Goal: Task Accomplishment & Management: Manage account settings

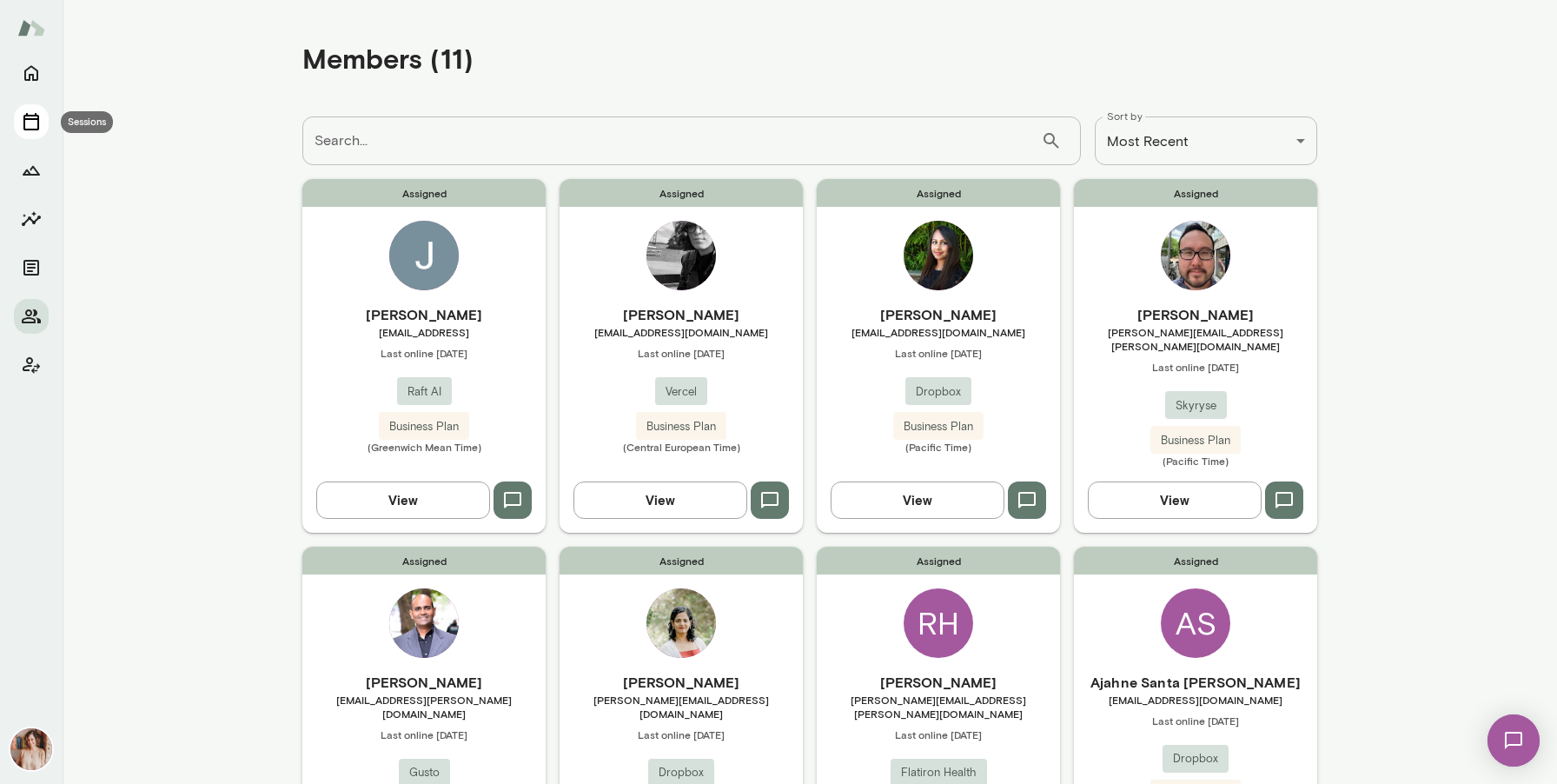
click at [23, 118] on icon "Sessions" at bounding box center [30, 121] width 16 height 18
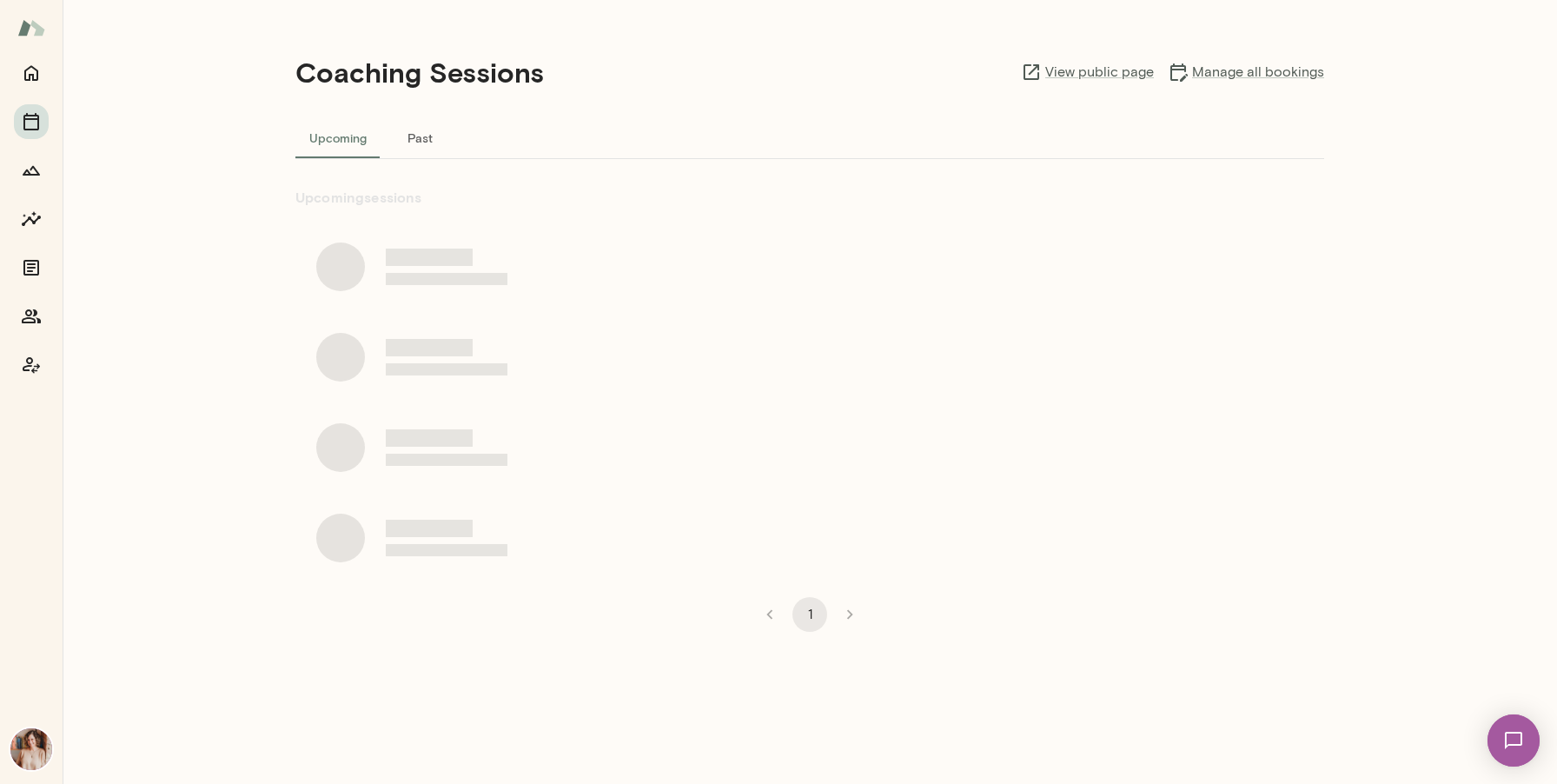
click at [415, 137] on button "Past" at bounding box center [419, 137] width 78 height 42
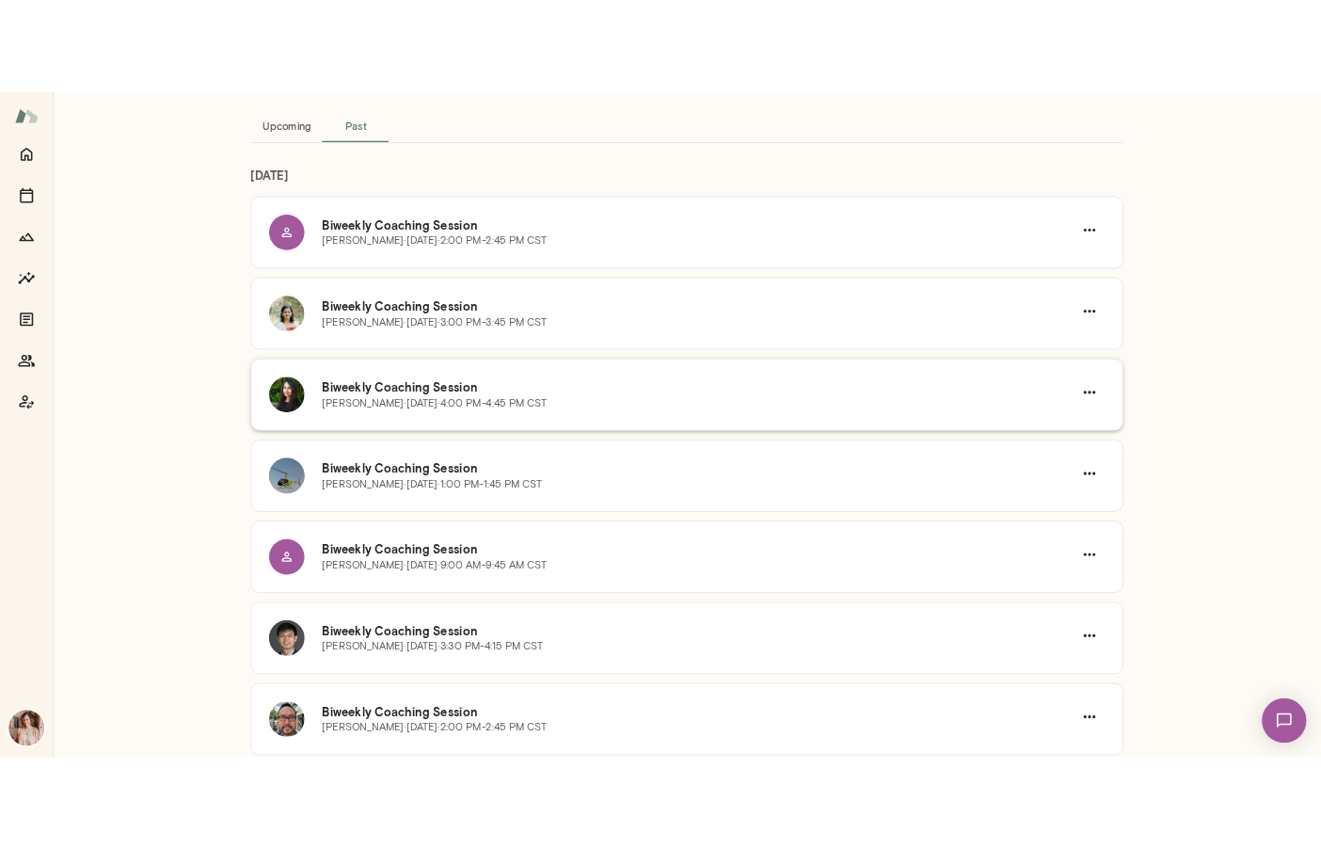
scroll to position [110, 0]
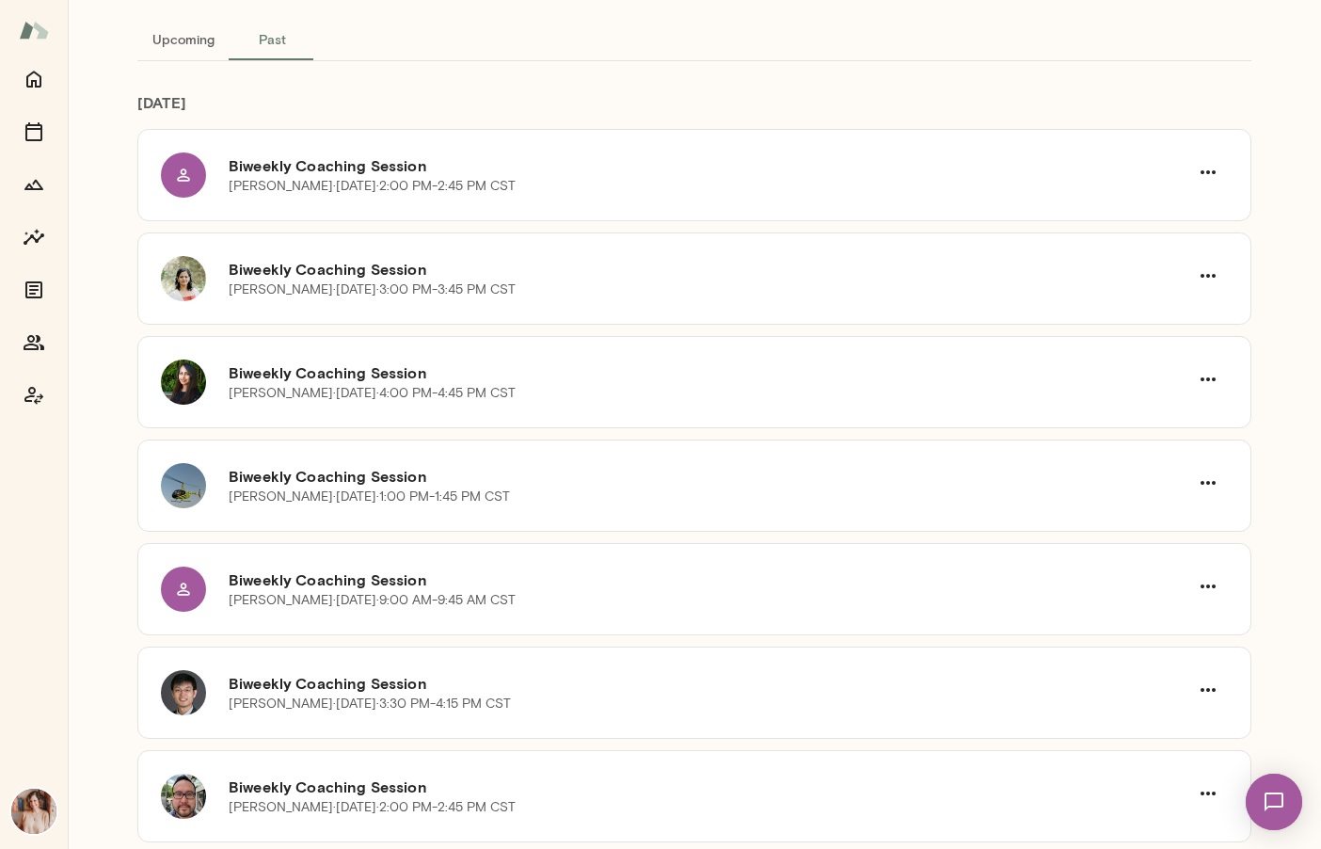
click at [153, 34] on button "Upcoming" at bounding box center [183, 38] width 92 height 45
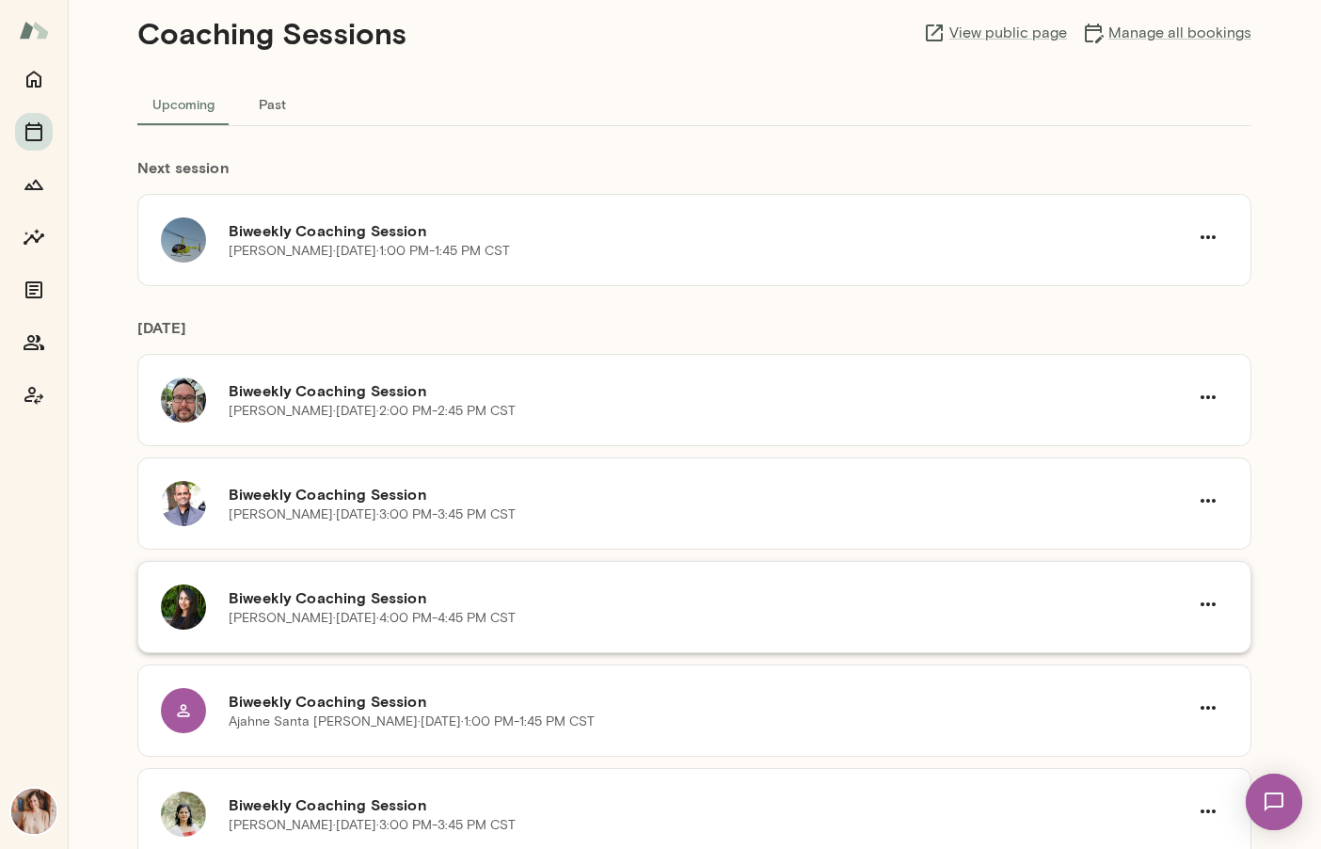
scroll to position [47, 0]
click at [31, 364] on div at bounding box center [34, 237] width 38 height 354
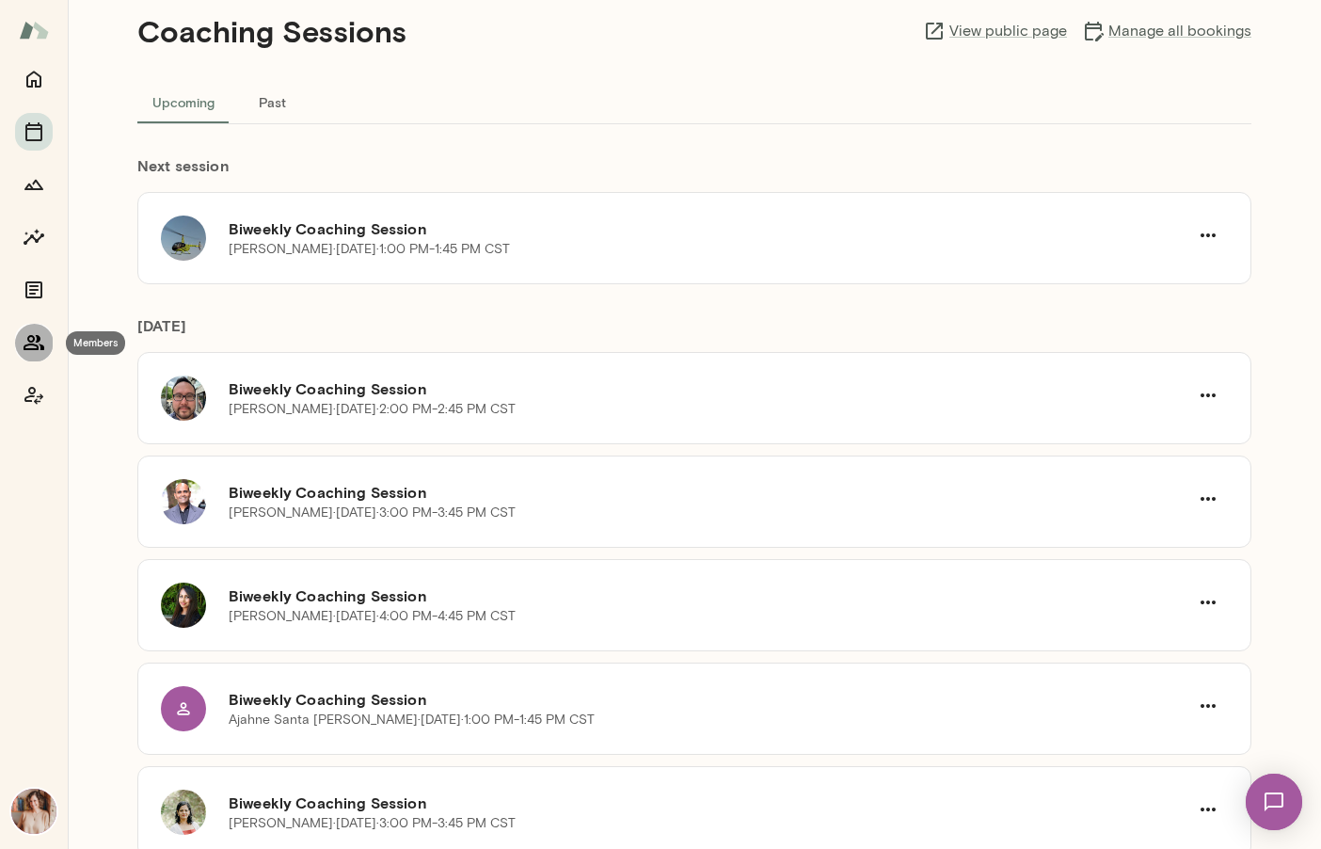
click at [31, 342] on icon "Members" at bounding box center [34, 342] width 21 height 15
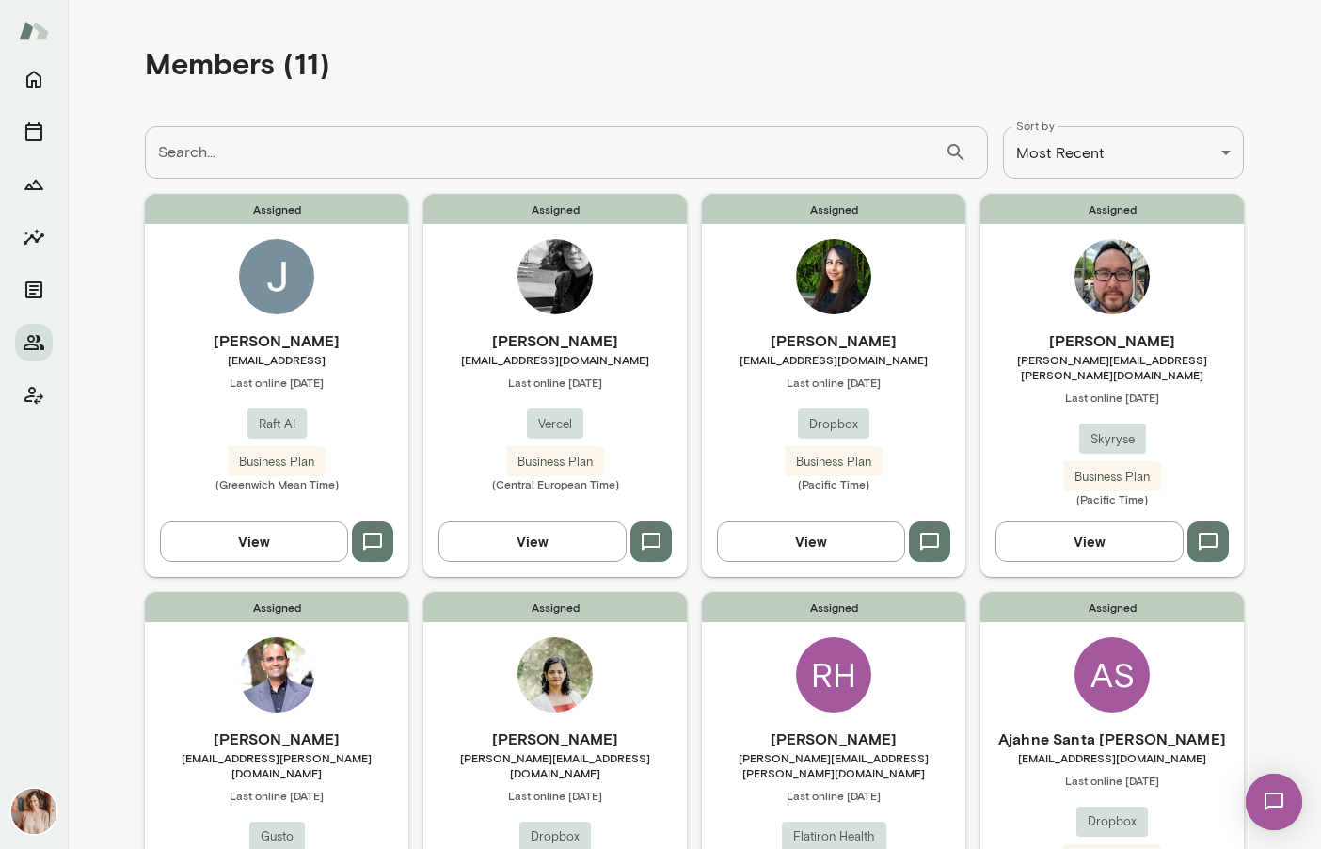
click at [30, 814] on img at bounding box center [33, 811] width 45 height 45
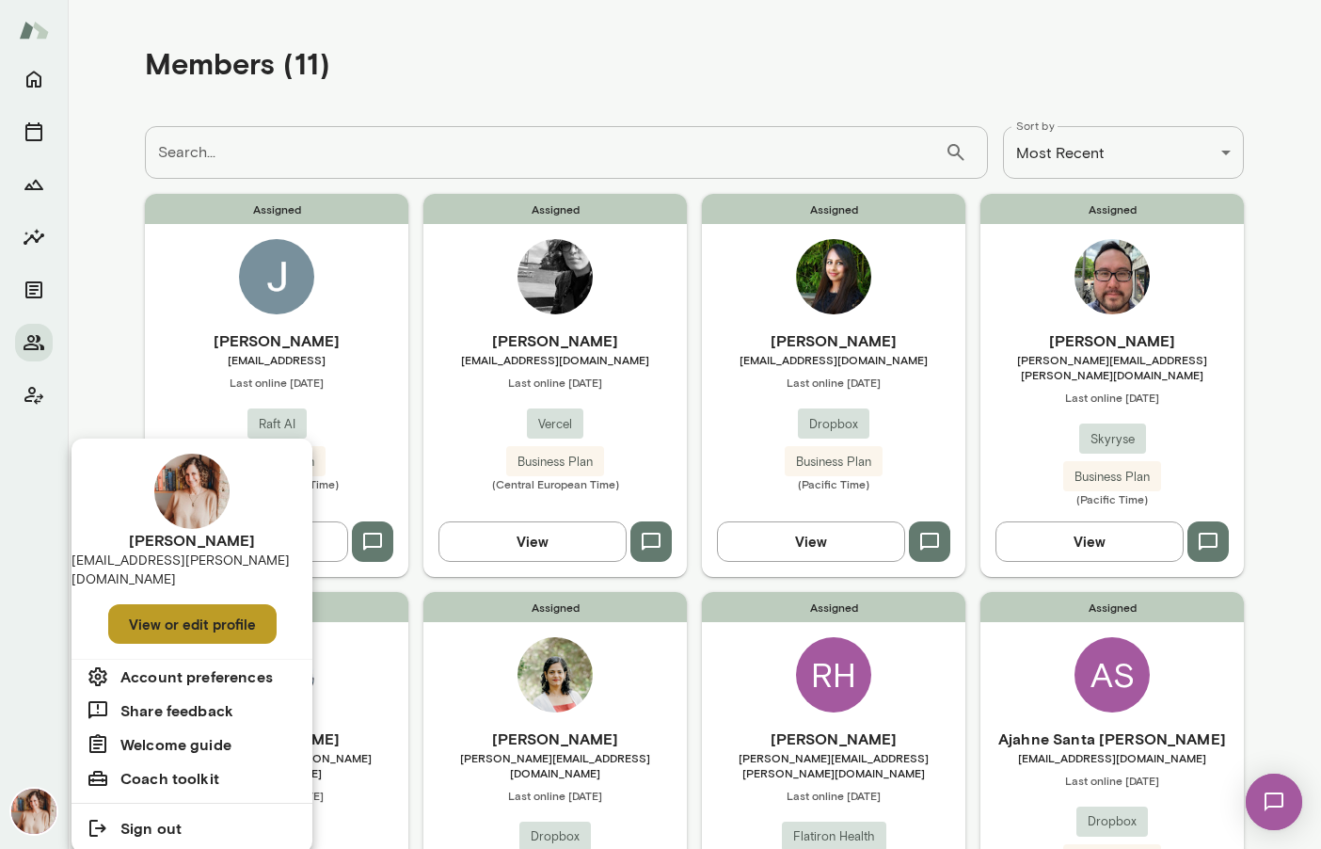
click at [191, 607] on button "View or edit profile" at bounding box center [192, 624] width 168 height 40
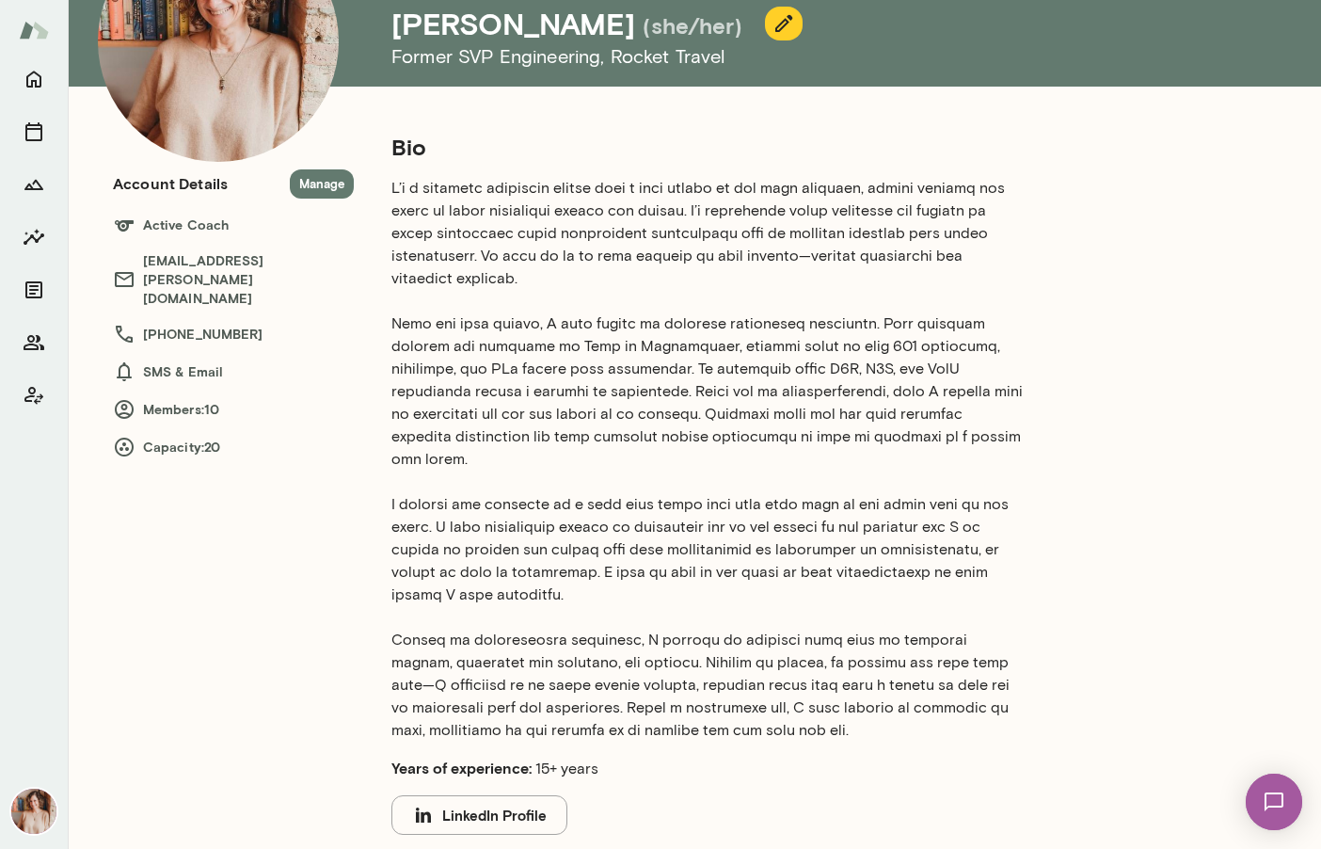
scroll to position [149, 0]
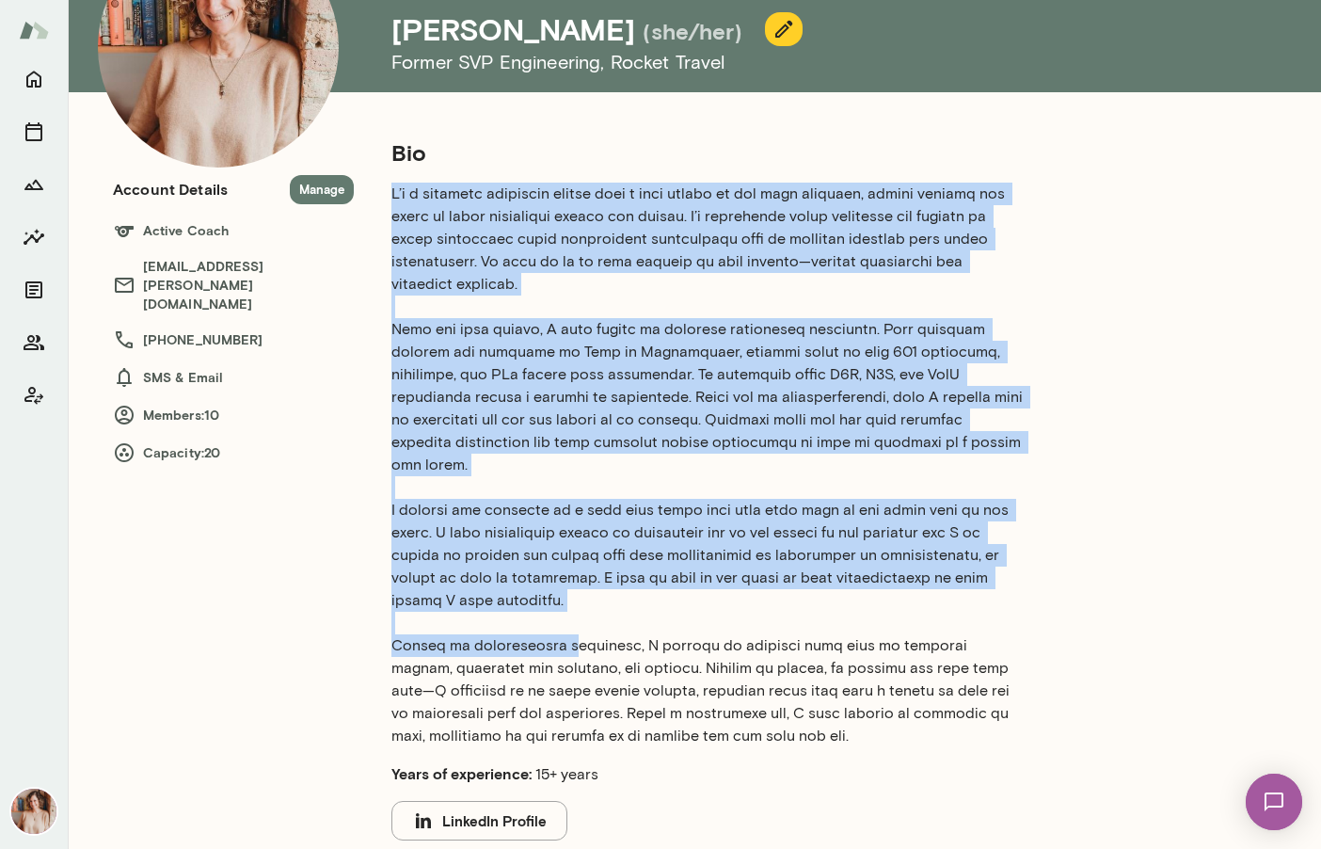
drag, startPoint x: 390, startPoint y: 179, endPoint x: 563, endPoint y: 622, distance: 475.9
click at [563, 622] on div "Bio Years of experience: 15+ years LinkedIn Profile Professional experience Coa…" at bounding box center [753, 648] width 798 height 1023
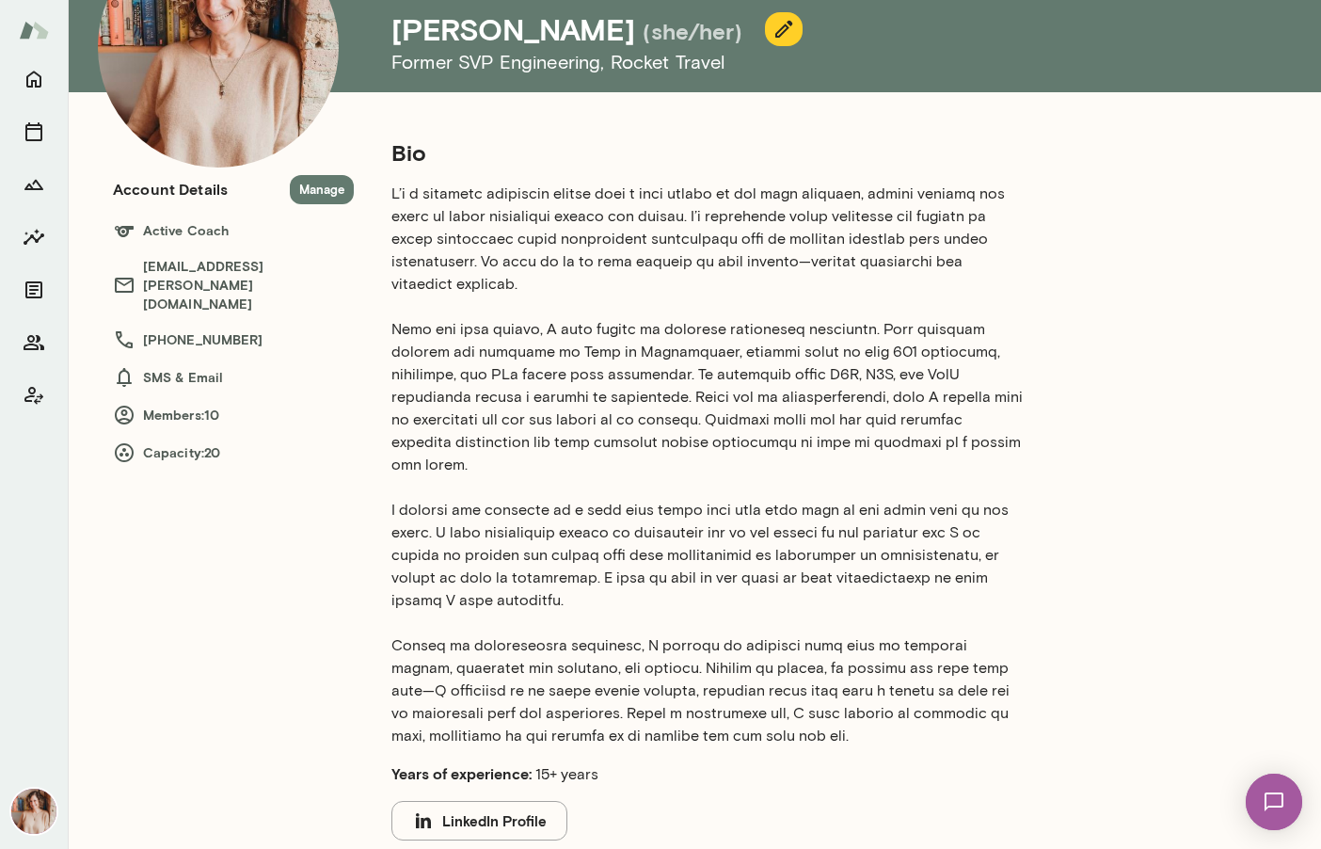
click at [877, 502] on p at bounding box center [707, 465] width 632 height 565
